Goal: Information Seeking & Learning: Learn about a topic

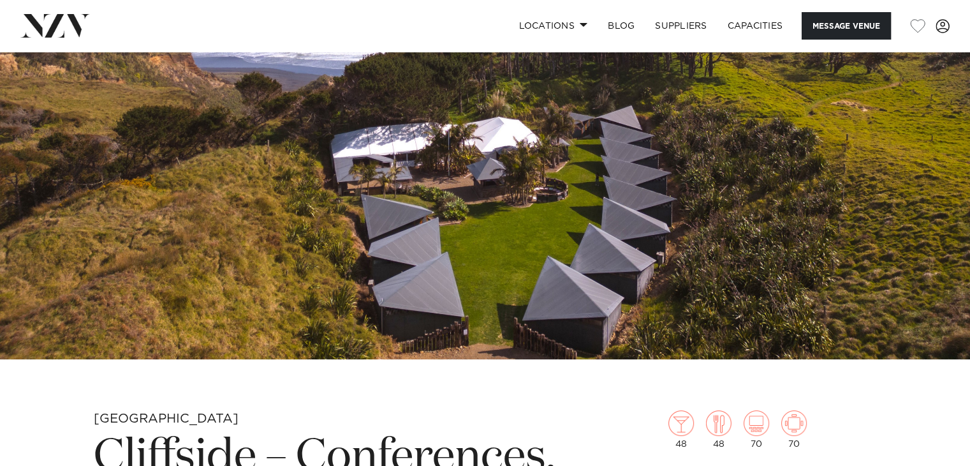
scroll to position [479, 0]
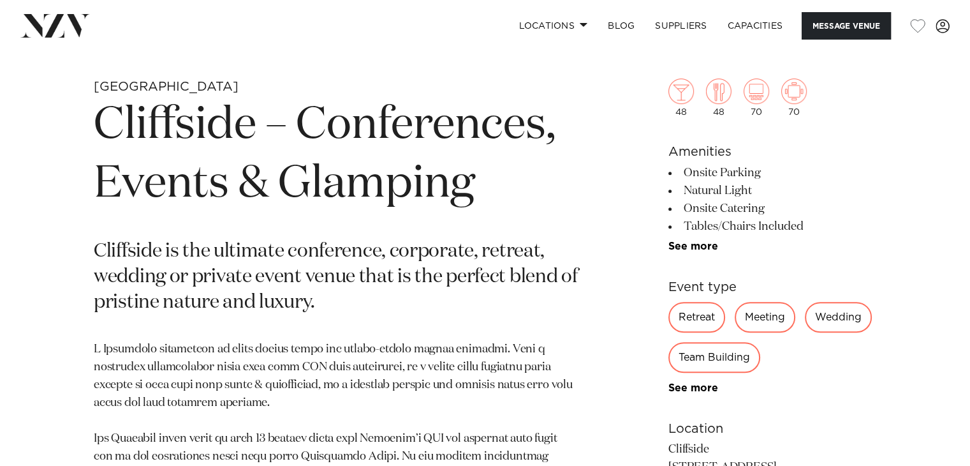
click at [533, 275] on p "Cliffside is the ultimate conference, corporate, retreat, wedding or private ev…" at bounding box center [336, 277] width 484 height 77
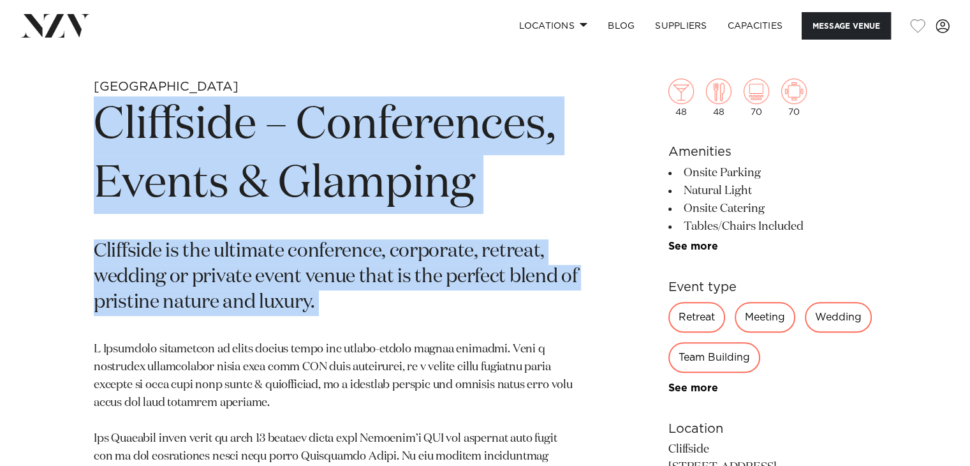
drag, startPoint x: 533, startPoint y: 275, endPoint x: 485, endPoint y: 127, distance: 155.5
click at [485, 127] on section "Auckland Cliffside – Conferences, Events & Glamping Cliffside is the ultimate c…" at bounding box center [336, 451] width 484 height 746
click at [485, 127] on h1 "Cliffside – Conferences, Events & Glamping" at bounding box center [336, 154] width 484 height 117
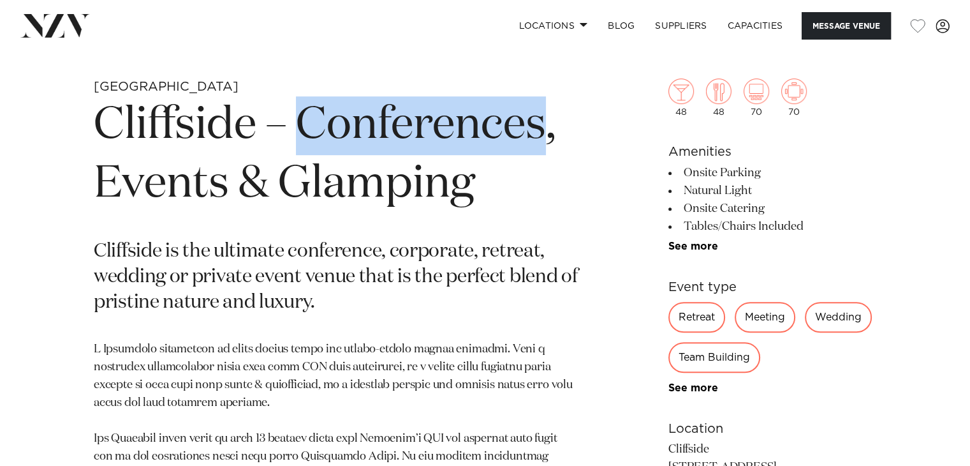
click at [485, 127] on h1 "Cliffside – Conferences, Events & Glamping" at bounding box center [336, 154] width 484 height 117
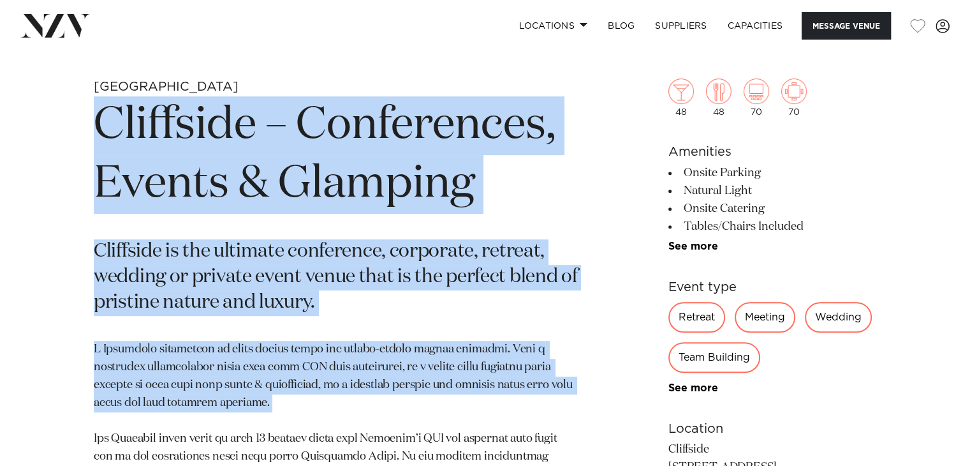
drag, startPoint x: 485, startPoint y: 127, endPoint x: 477, endPoint y: 348, distance: 220.9
click at [477, 348] on section "Auckland Cliffside – Conferences, Events & Glamping Cliffside is the ultimate c…" at bounding box center [336, 451] width 484 height 746
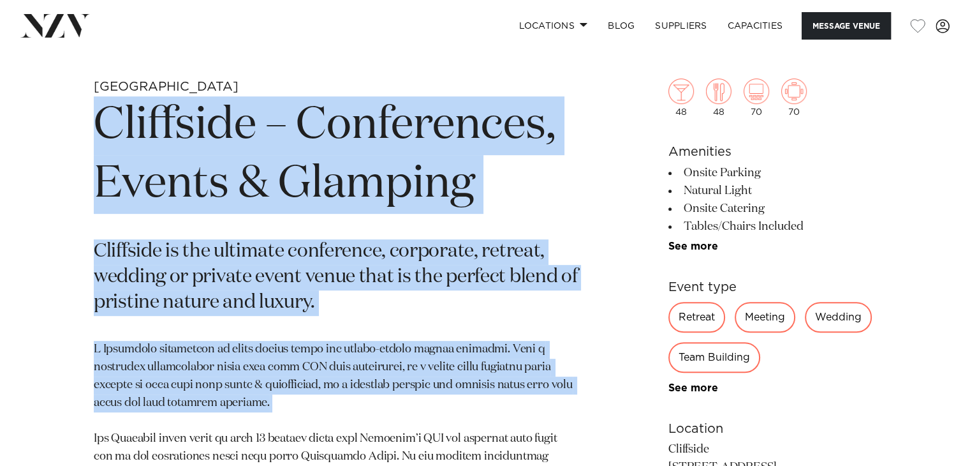
drag, startPoint x: 477, startPoint y: 348, endPoint x: 487, endPoint y: 149, distance: 199.3
click at [487, 149] on section "Auckland Cliffside – Conferences, Events & Glamping Cliffside is the ultimate c…" at bounding box center [336, 451] width 484 height 746
click at [487, 149] on h1 "Cliffside – Conferences, Events & Glamping" at bounding box center [336, 154] width 484 height 117
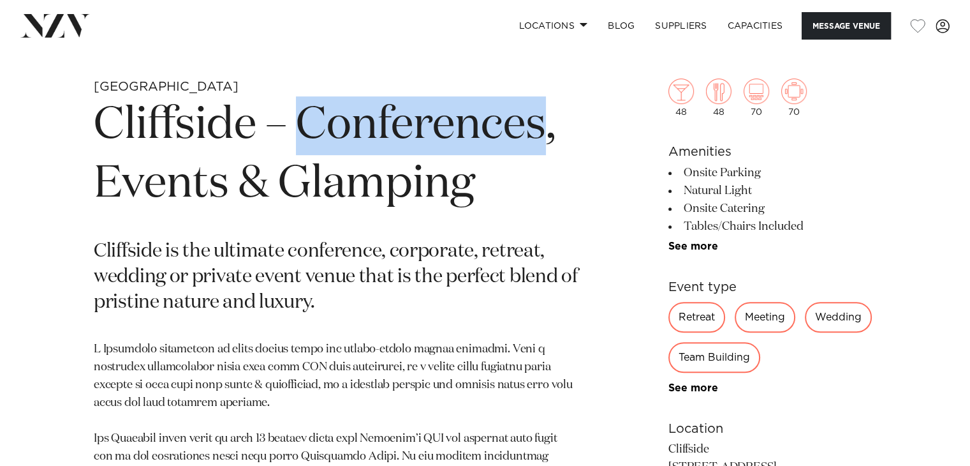
click at [487, 149] on h1 "Cliffside – Conferences, Events & Glamping" at bounding box center [336, 154] width 484 height 117
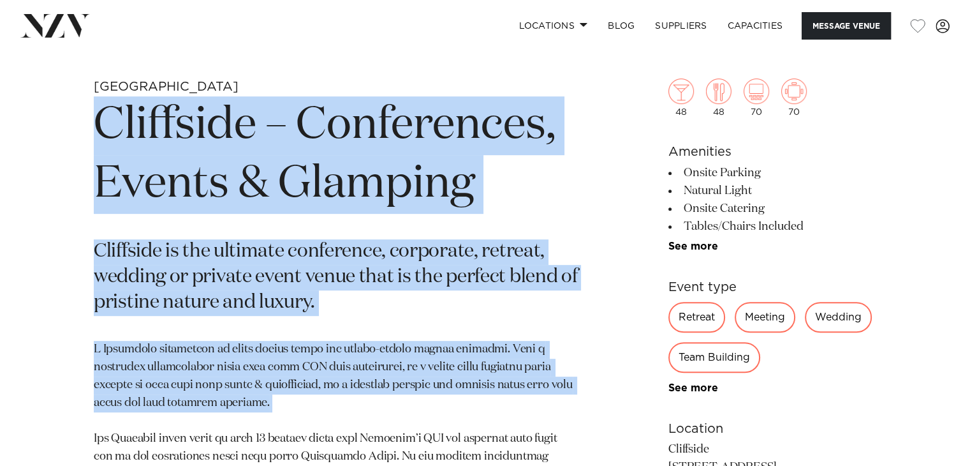
drag, startPoint x: 487, startPoint y: 149, endPoint x: 475, endPoint y: 352, distance: 203.2
click at [475, 352] on section "Auckland Cliffside – Conferences, Events & Glamping Cliffside is the ultimate c…" at bounding box center [336, 451] width 484 height 746
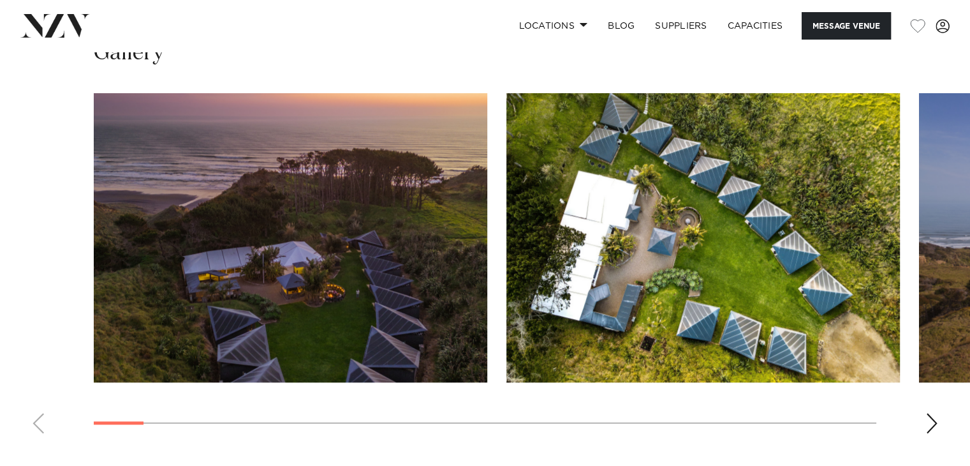
scroll to position [1278, 0]
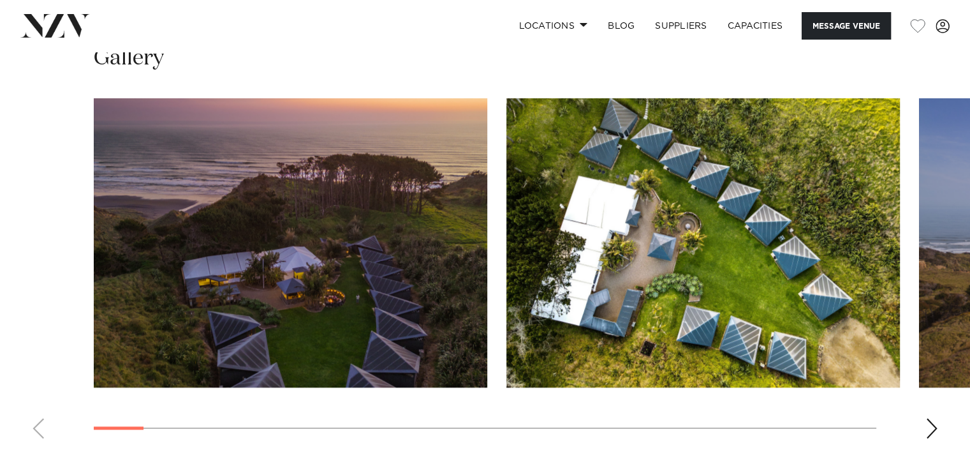
click at [441, 221] on img "1 / 30" at bounding box center [291, 242] width 394 height 289
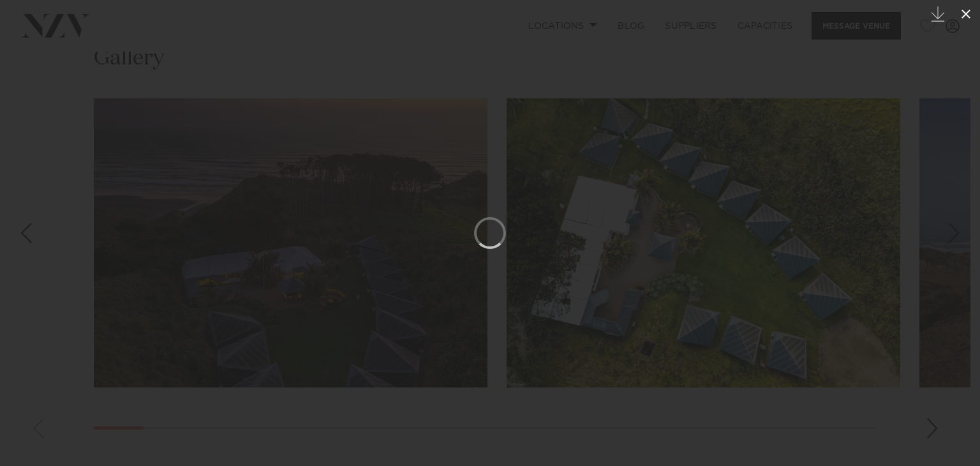
click at [970, 13] on icon at bounding box center [965, 13] width 15 height 15
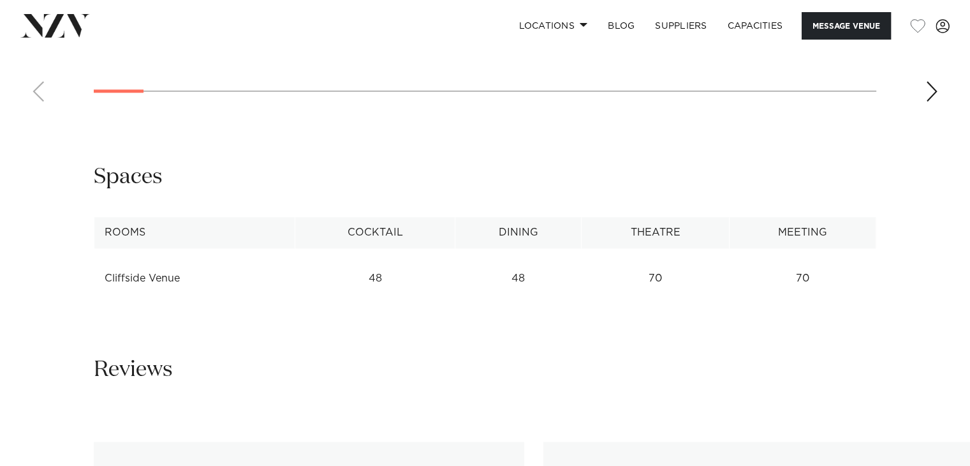
scroll to position [1691, 0]
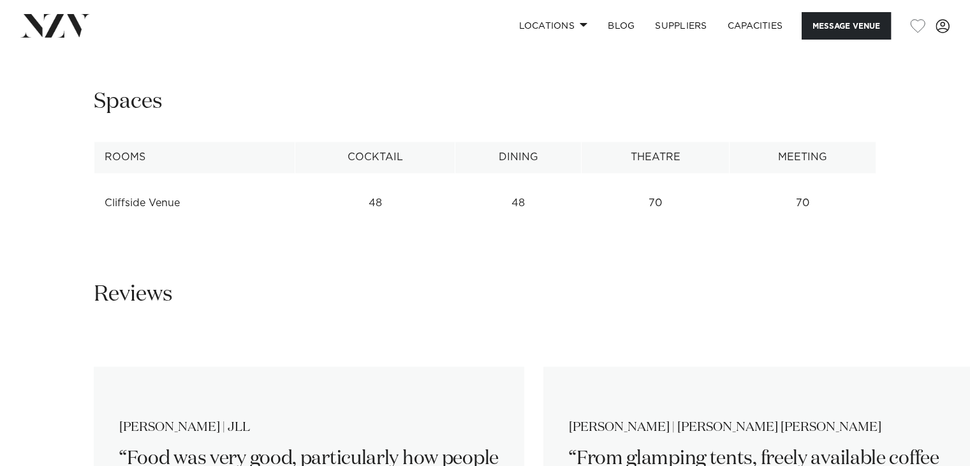
click at [424, 200] on div "**********" at bounding box center [485, 158] width 970 height 142
drag, startPoint x: 424, startPoint y: 200, endPoint x: 359, endPoint y: 189, distance: 65.2
click at [359, 189] on div "**********" at bounding box center [485, 158] width 970 height 142
click at [359, 189] on td "48" at bounding box center [375, 203] width 160 height 31
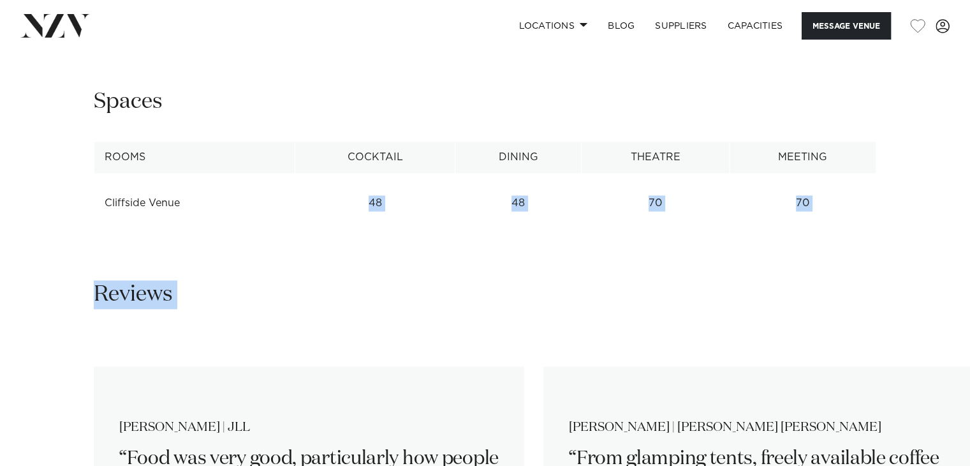
drag, startPoint x: 359, startPoint y: 189, endPoint x: 658, endPoint y: 206, distance: 299.7
click at [658, 206] on div "**********" at bounding box center [485, 158] width 970 height 142
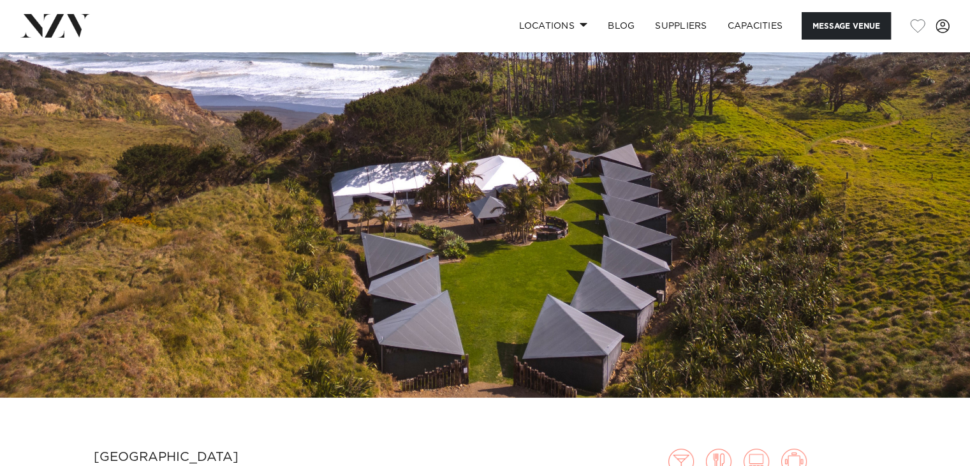
scroll to position [0, 0]
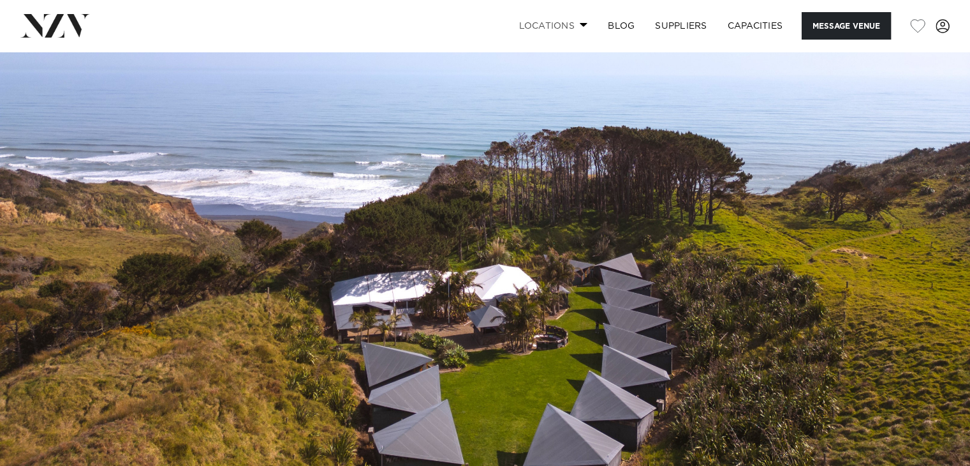
click at [587, 27] on link "Locations" at bounding box center [552, 25] width 89 height 27
